Goal: Transaction & Acquisition: Download file/media

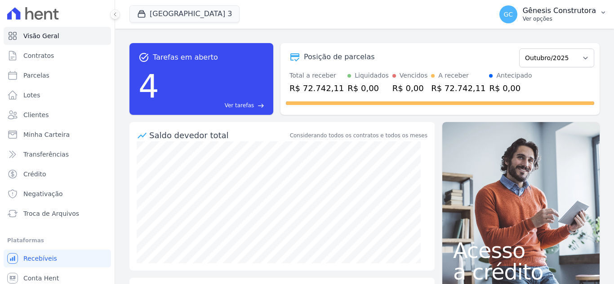
click at [541, 18] on p "Ver opções" at bounding box center [558, 18] width 73 height 7
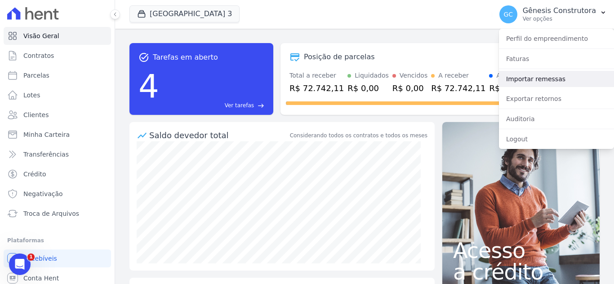
click at [544, 76] on link "Importar remessas" at bounding box center [556, 79] width 115 height 16
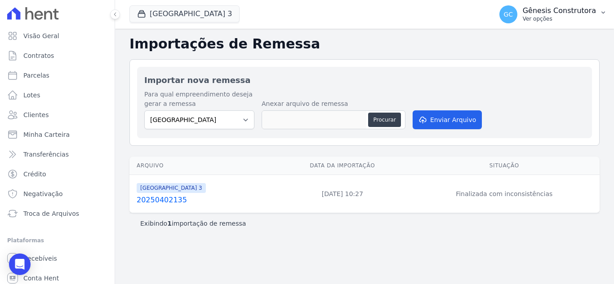
click at [551, 16] on p "Ver opções" at bounding box center [558, 18] width 73 height 7
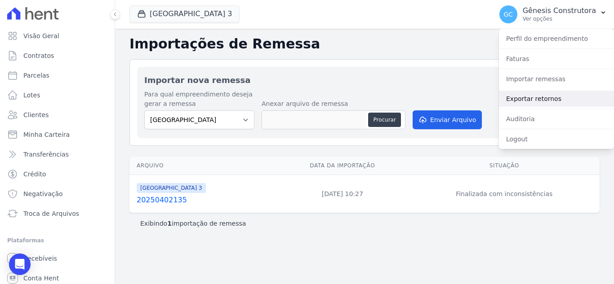
click at [536, 103] on link "Exportar retornos" at bounding box center [556, 99] width 115 height 16
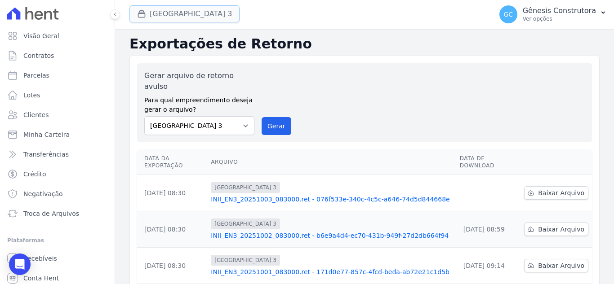
click at [208, 17] on button "[GEOGRAPHIC_DATA] 3" at bounding box center [184, 13] width 110 height 17
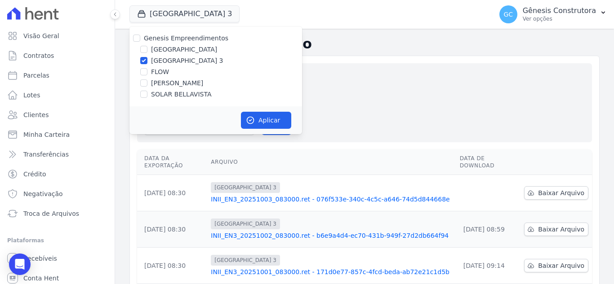
click at [180, 50] on label "[GEOGRAPHIC_DATA]" at bounding box center [184, 49] width 66 height 9
click at [147, 50] on input "[GEOGRAPHIC_DATA]" at bounding box center [143, 49] width 7 height 7
checkbox input "true"
click at [177, 56] on div "Genesis Empreendimentos [GEOGRAPHIC_DATA] [GEOGRAPHIC_DATA] FLOW [PERSON_NAME] …" at bounding box center [215, 67] width 173 height 80
click at [177, 61] on label "[GEOGRAPHIC_DATA] 3" at bounding box center [187, 60] width 72 height 9
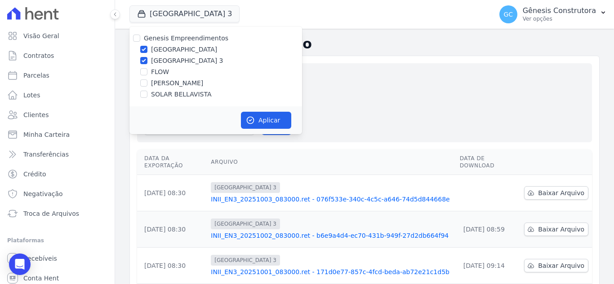
click at [147, 61] on input "[GEOGRAPHIC_DATA] 3" at bounding box center [143, 60] width 7 height 7
checkbox input "false"
click at [236, 110] on div "Aplicar" at bounding box center [215, 120] width 173 height 28
click at [244, 115] on button "Aplicar" at bounding box center [266, 120] width 50 height 17
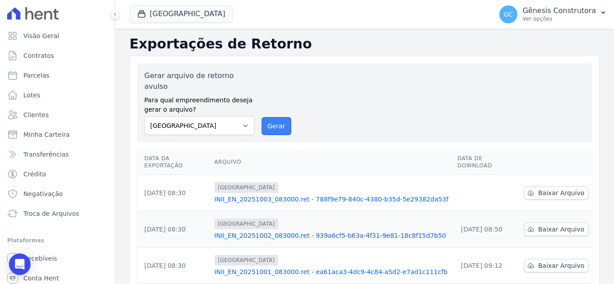
click at [266, 117] on button "Gerar" at bounding box center [276, 126] width 30 height 18
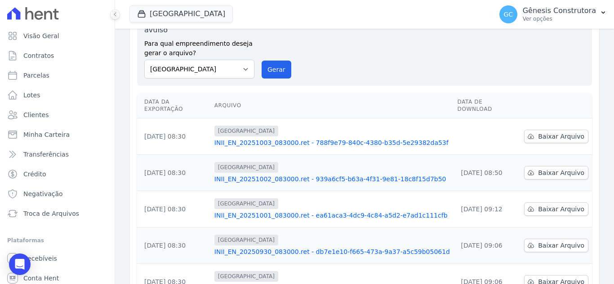
scroll to position [90, 0]
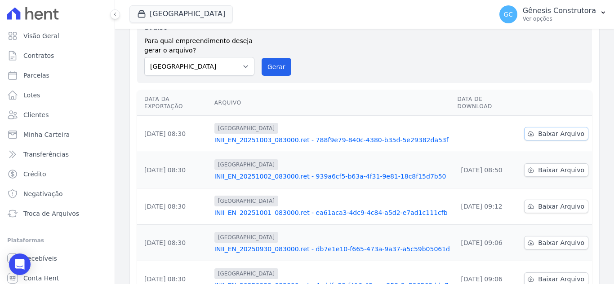
click at [541, 129] on span "Baixar Arquivo" at bounding box center [561, 133] width 46 height 9
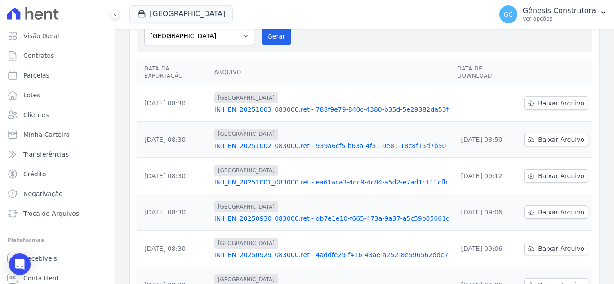
scroll to position [59, 0]
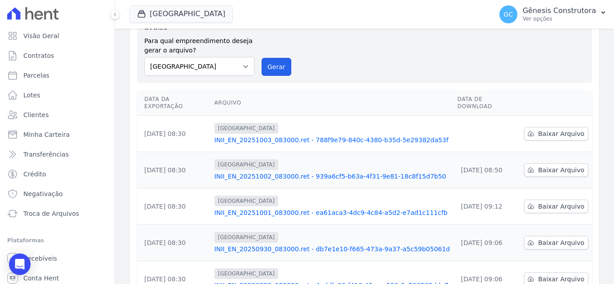
drag, startPoint x: 270, startPoint y: 56, endPoint x: 334, endPoint y: 88, distance: 70.7
click at [271, 58] on button "Gerar" at bounding box center [276, 67] width 30 height 18
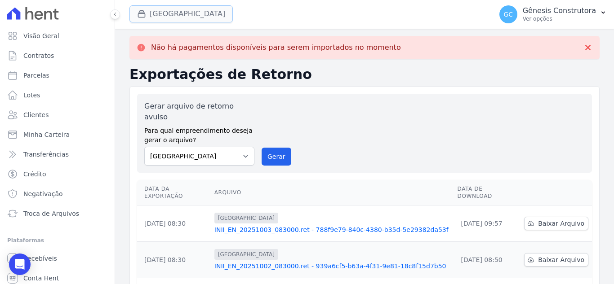
click at [168, 16] on button "[GEOGRAPHIC_DATA]" at bounding box center [180, 13] width 103 height 17
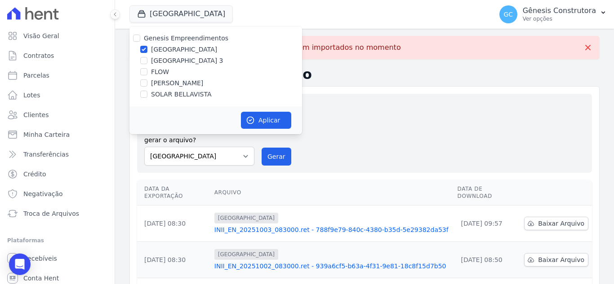
click at [160, 58] on label "[GEOGRAPHIC_DATA] 3" at bounding box center [187, 60] width 72 height 9
click at [147, 58] on input "[GEOGRAPHIC_DATA] 3" at bounding box center [143, 60] width 7 height 7
checkbox input "true"
click at [160, 50] on label "[GEOGRAPHIC_DATA]" at bounding box center [184, 49] width 66 height 9
click at [147, 50] on input "[GEOGRAPHIC_DATA]" at bounding box center [143, 49] width 7 height 7
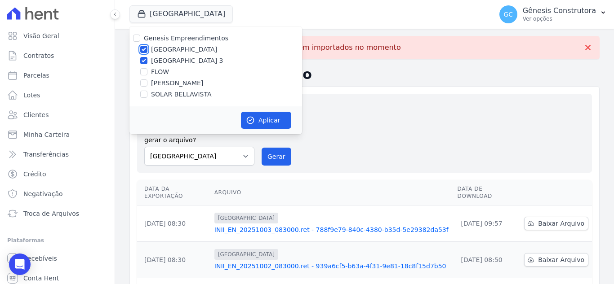
checkbox input "false"
click at [255, 115] on button "Aplicar" at bounding box center [266, 120] width 50 height 17
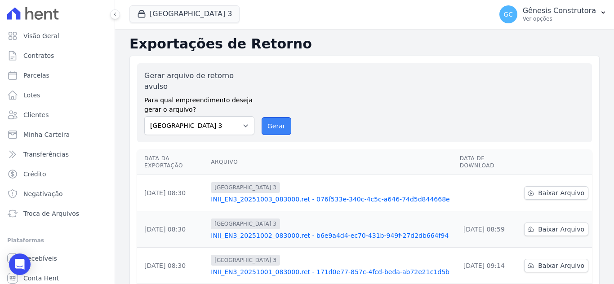
click at [273, 121] on button "Gerar" at bounding box center [276, 126] width 30 height 18
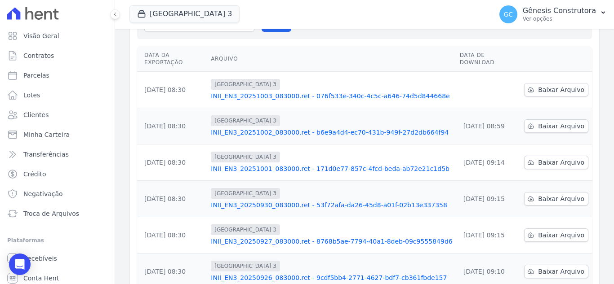
scroll to position [135, 0]
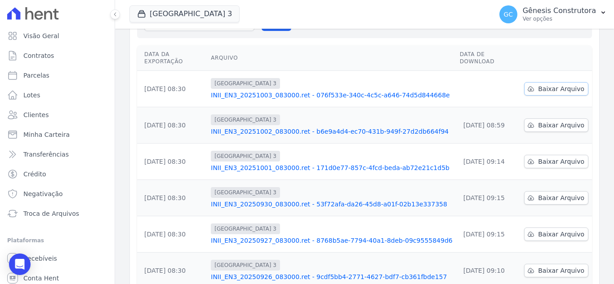
click at [531, 85] on icon at bounding box center [530, 88] width 7 height 7
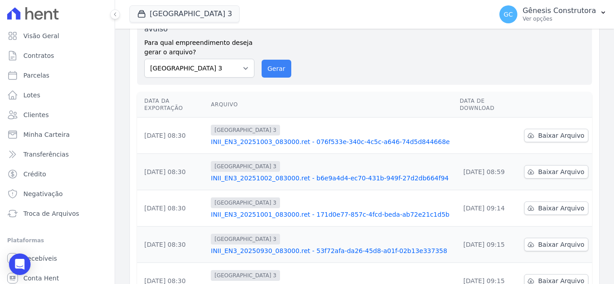
scroll to position [0, 0]
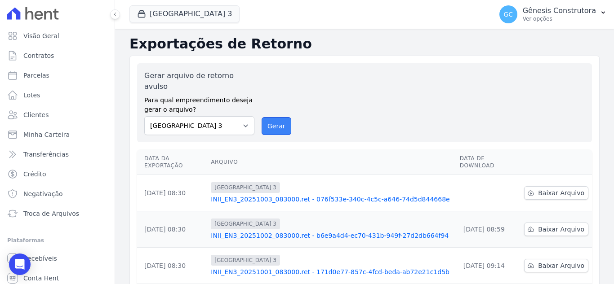
click at [273, 117] on button "Gerar" at bounding box center [276, 126] width 30 height 18
